Goal: Task Accomplishment & Management: Complete application form

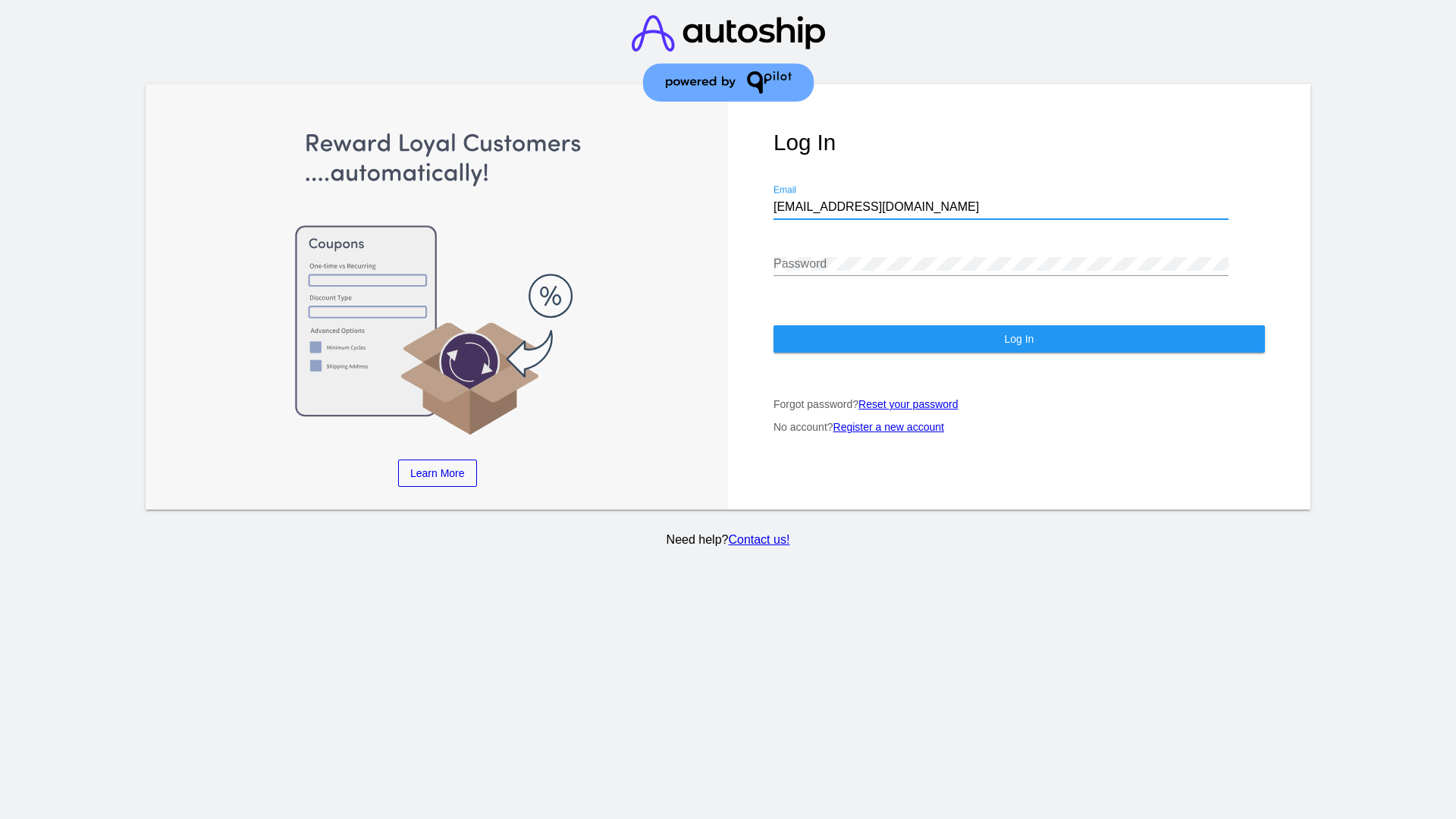
type input "[EMAIL_ADDRESS][DOMAIN_NAME]"
click at [1018, 339] on span "Log In" at bounding box center [1018, 340] width 29 height 12
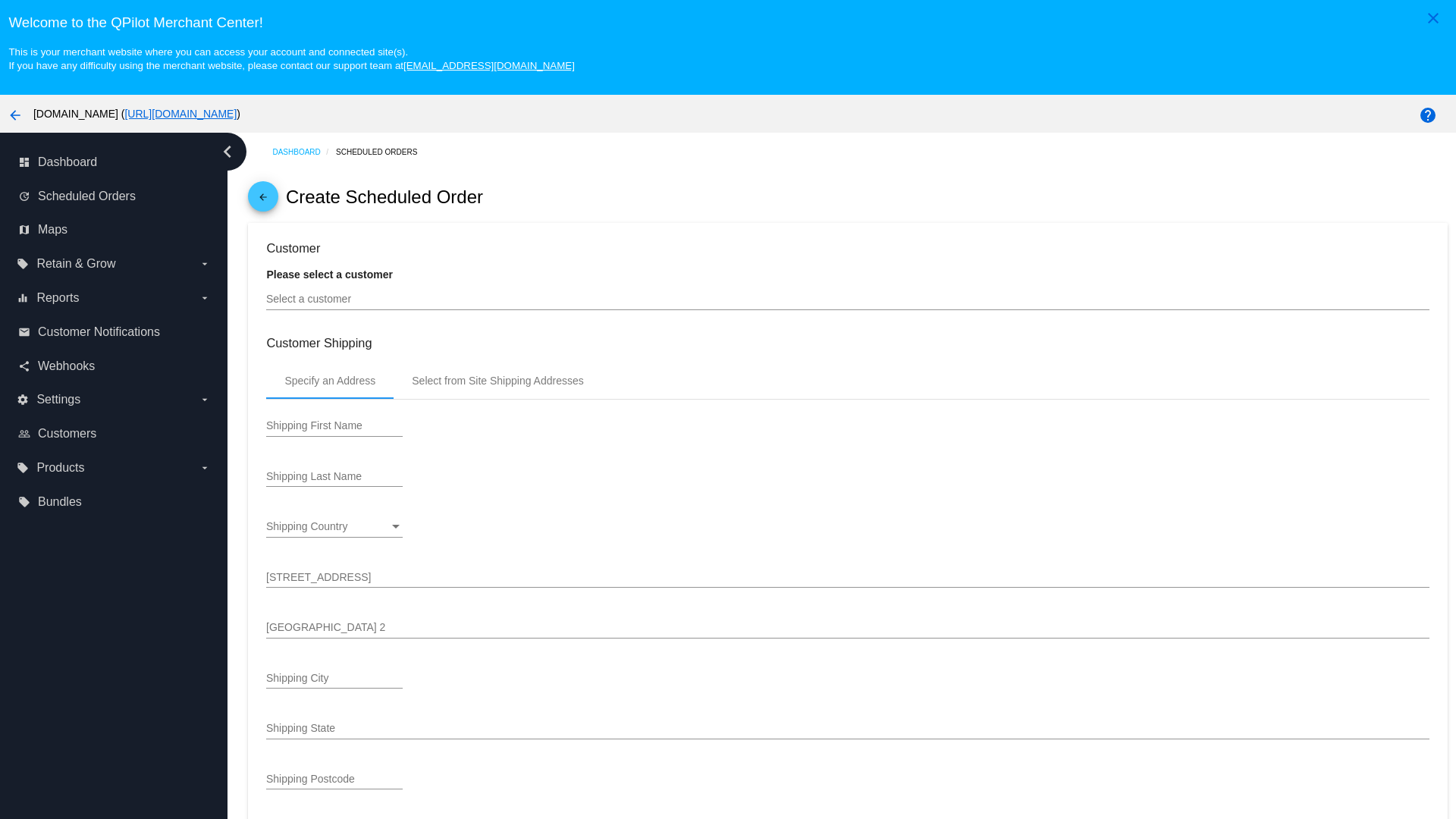
click at [847, 299] on input "Select a customer" at bounding box center [847, 299] width 1162 height 12
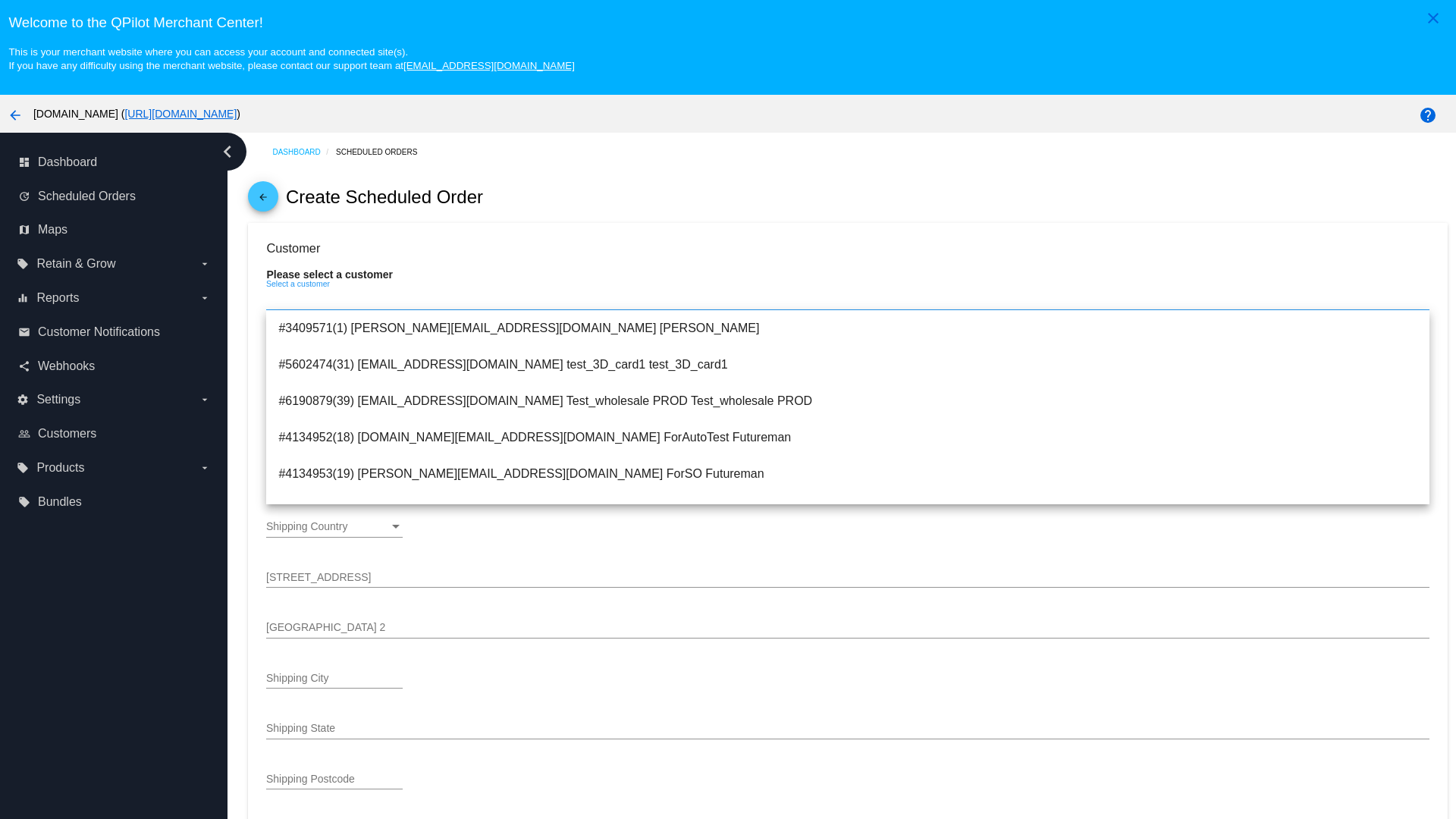
type input "ForSO"
type input "Futureman"
type input "[STREET_ADDRESS]"
type input "[GEOGRAPHIC_DATA][PERSON_NAME]"
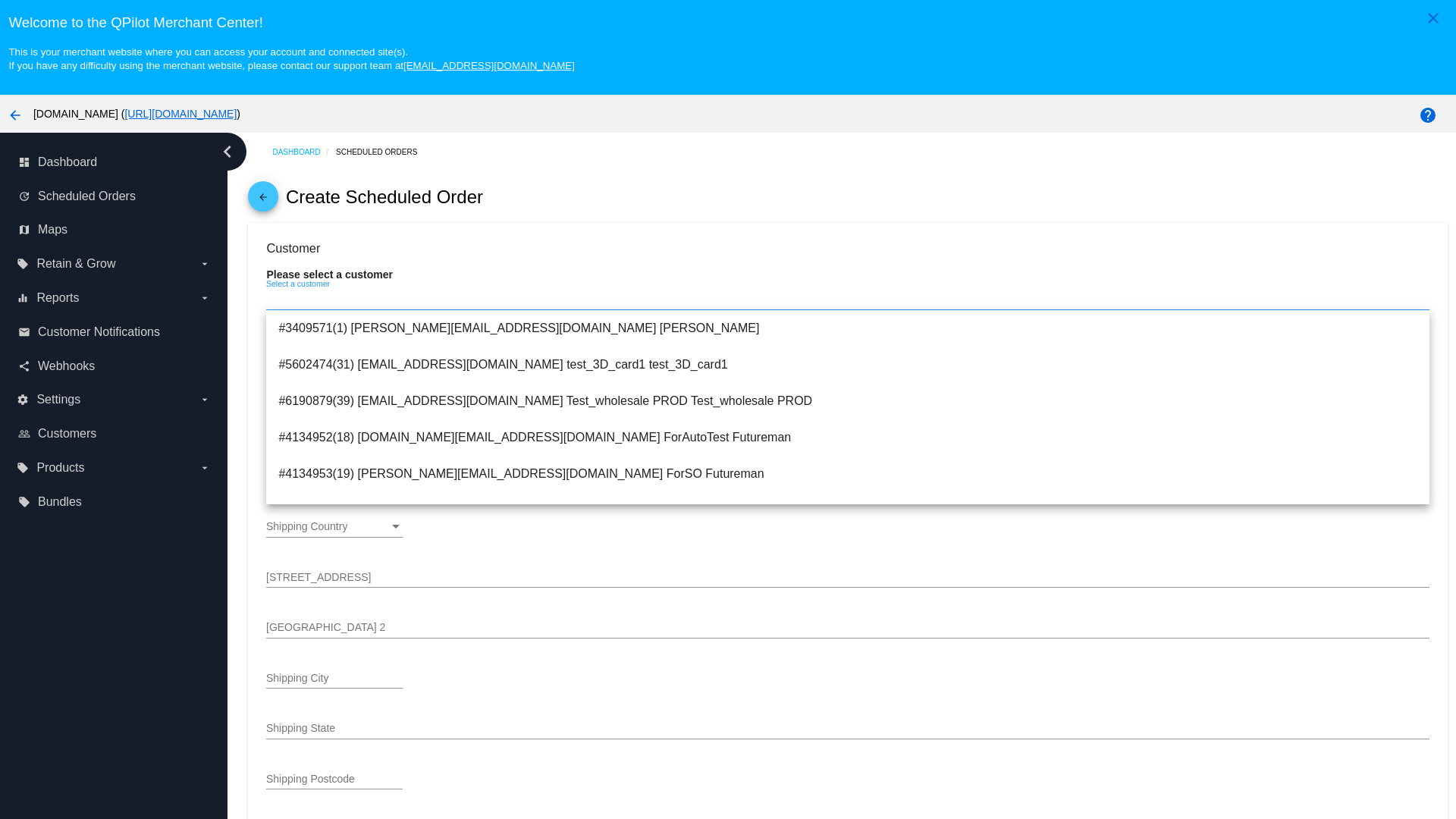
type input "95131"
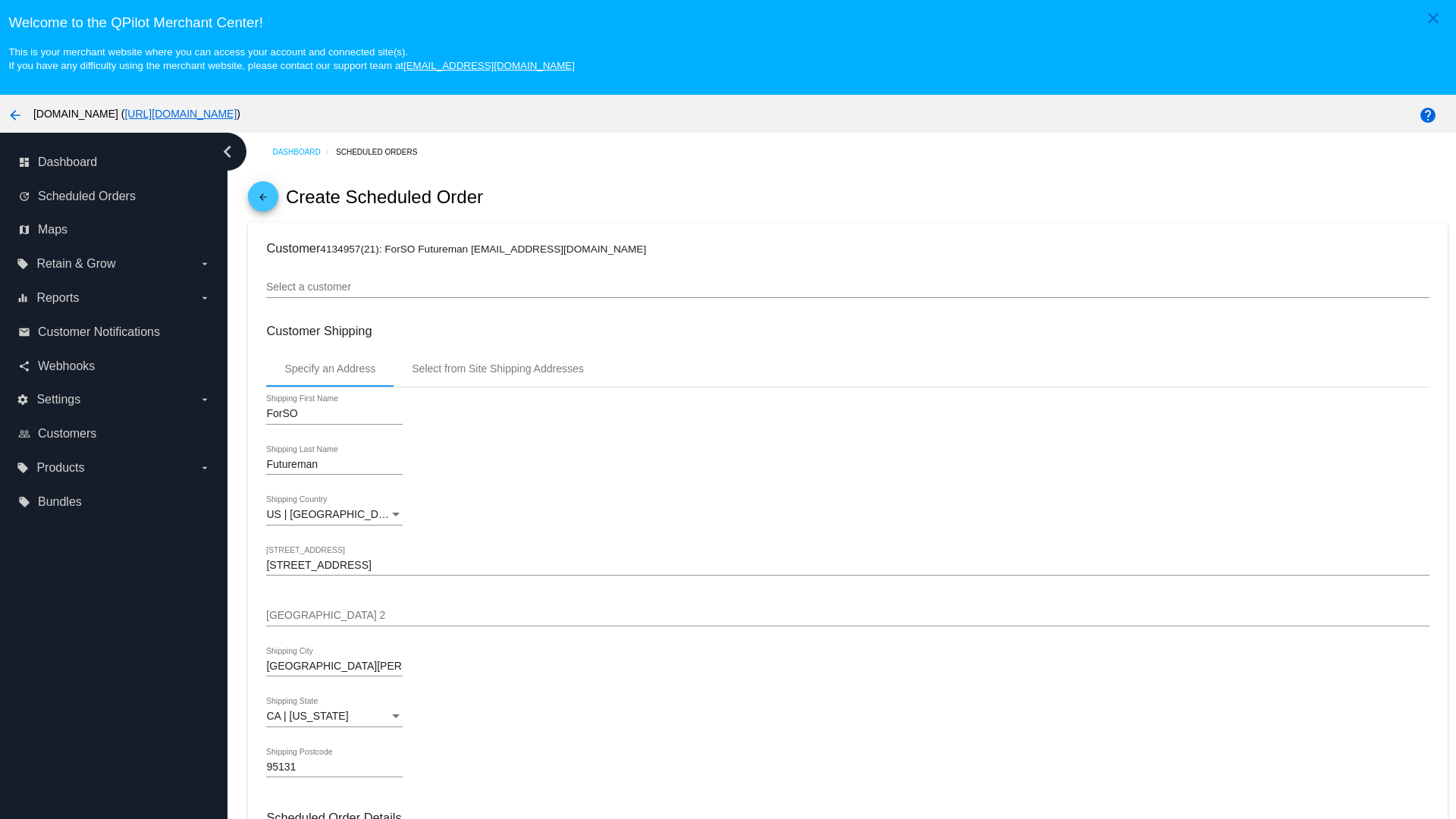
scroll to position [536, 0]
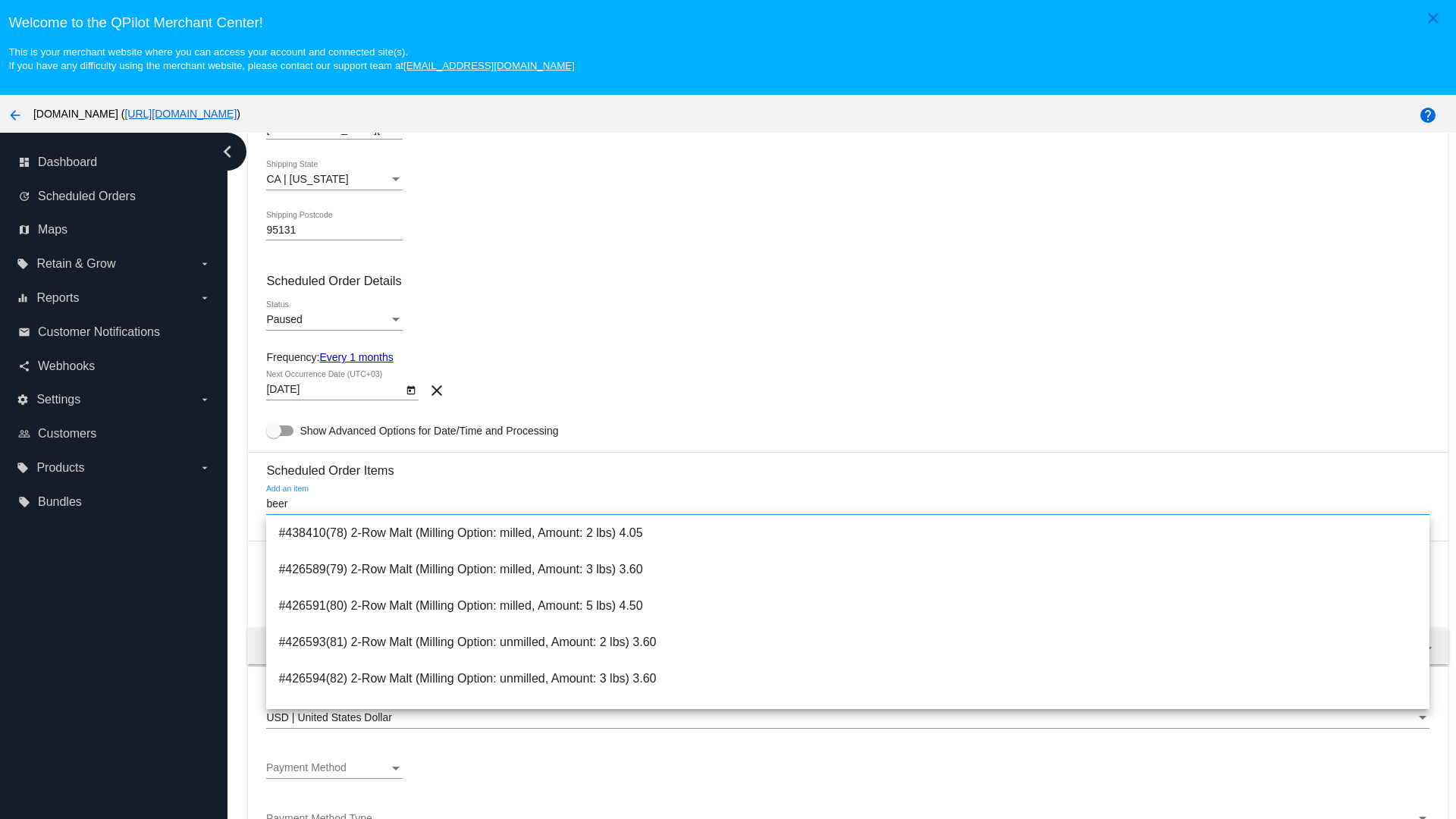
type input "beer"
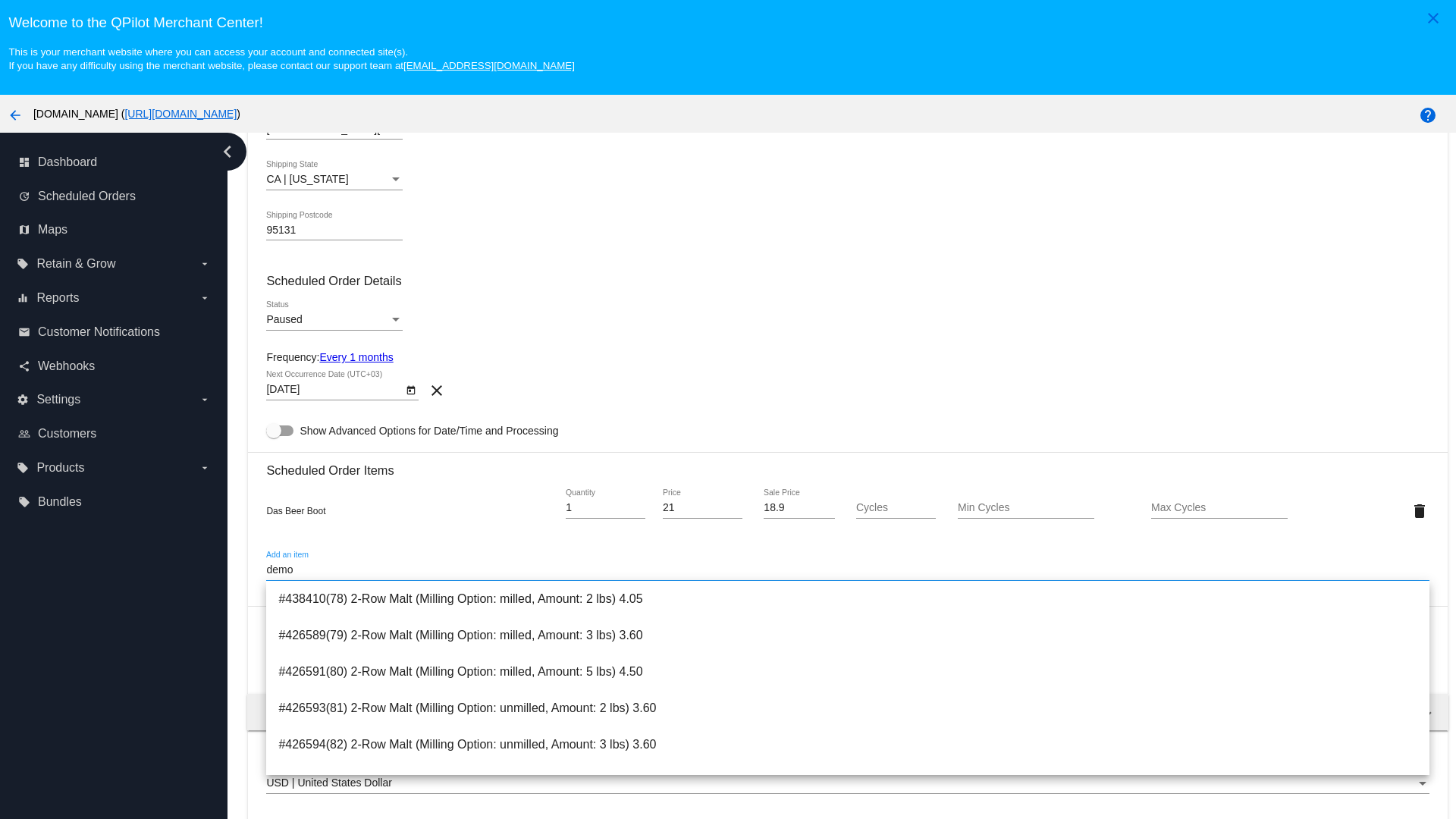
type input "demo"
